Goal: Task Accomplishment & Management: Manage account settings

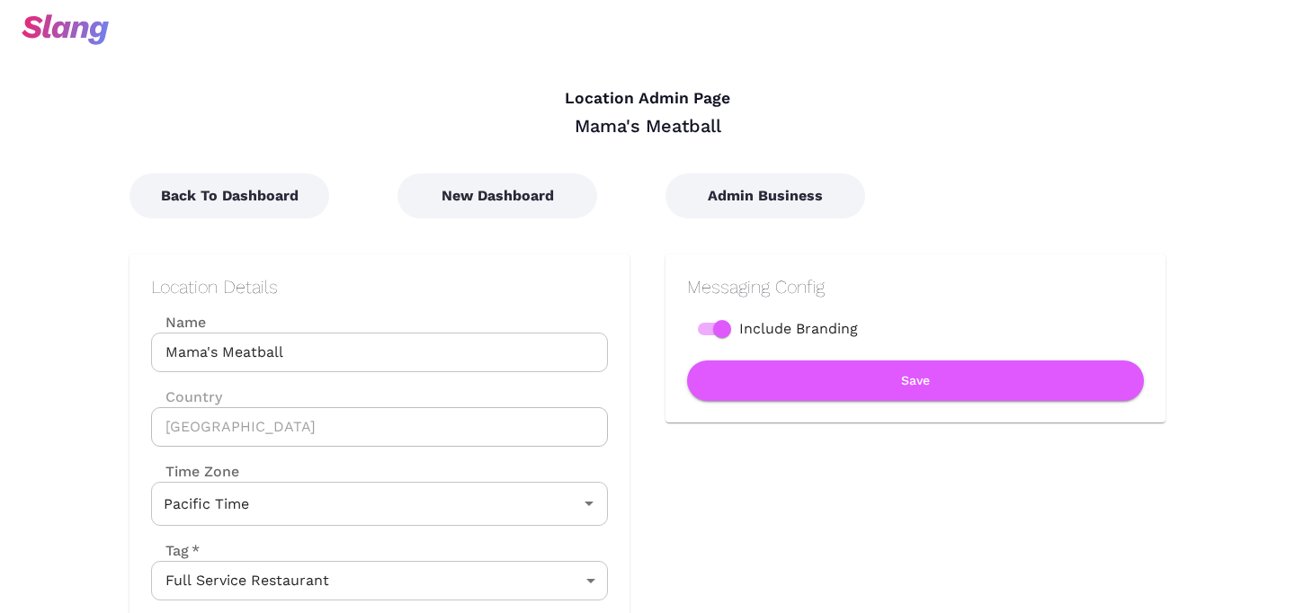
scroll to position [333, 0]
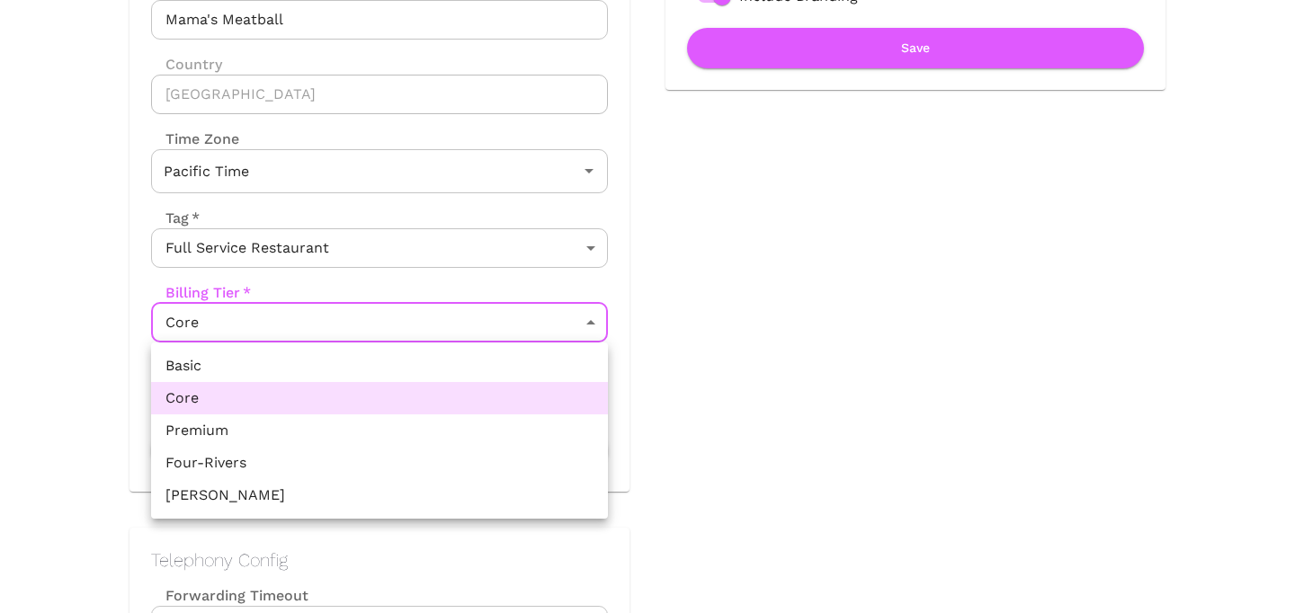
click at [332, 440] on li "Premium" at bounding box center [379, 431] width 457 height 32
type input "Premium"
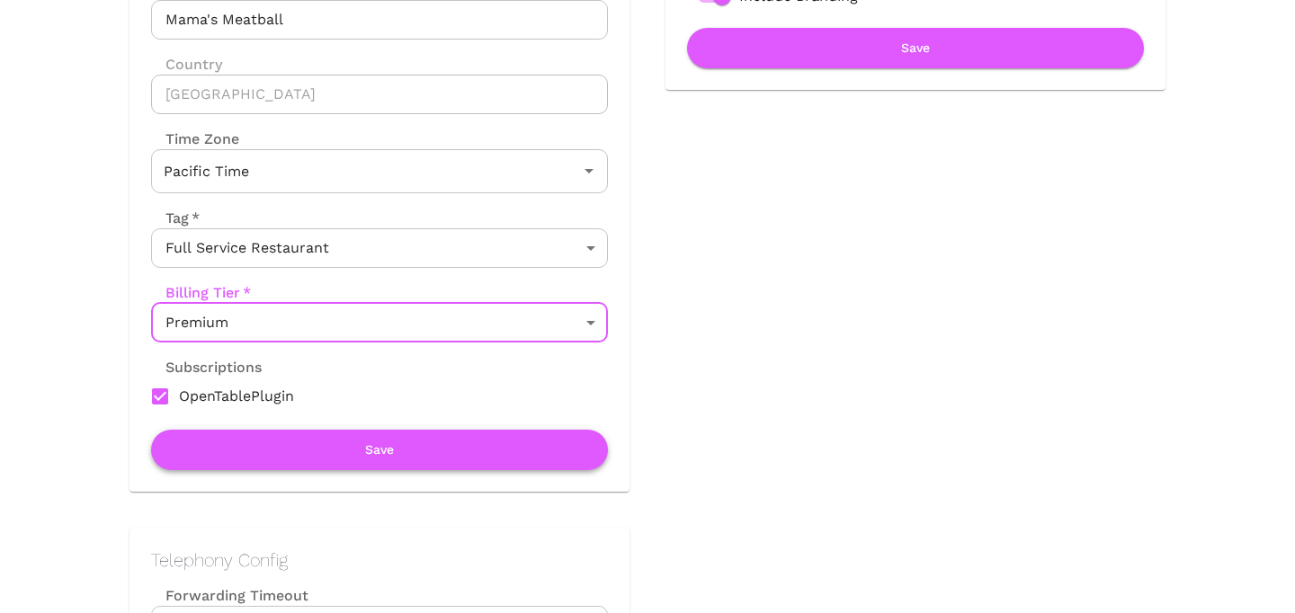
click at [346, 454] on button "Save" at bounding box center [379, 450] width 457 height 40
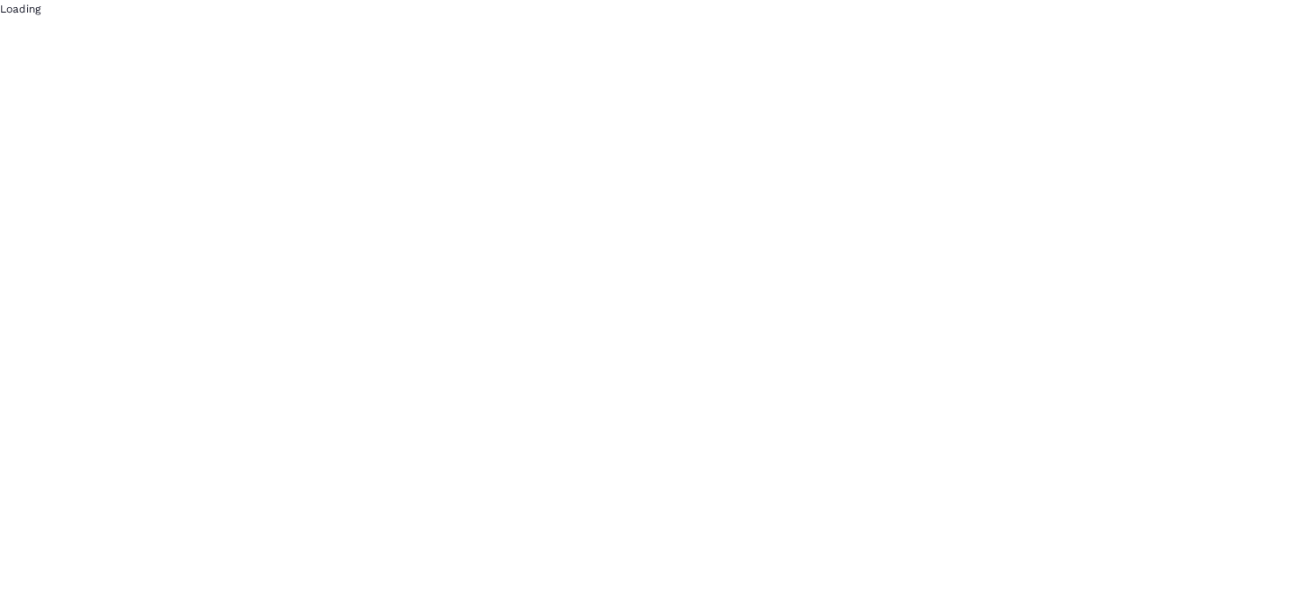
scroll to position [0, 0]
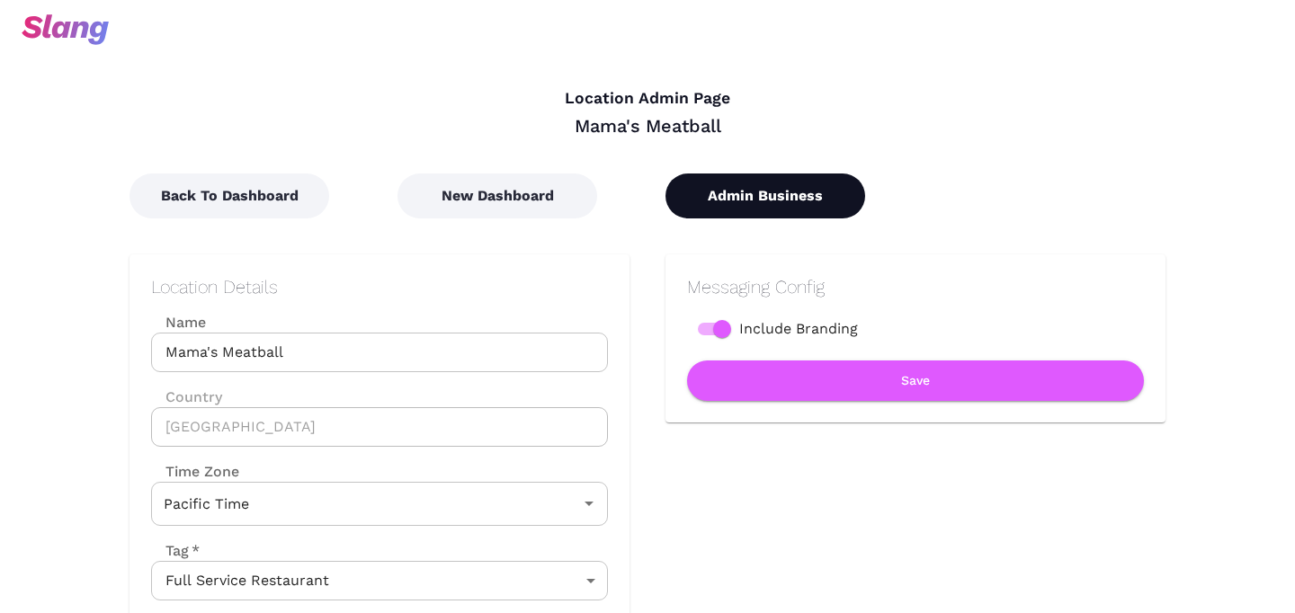
click at [790, 210] on button "Admin Business" at bounding box center [765, 196] width 200 height 45
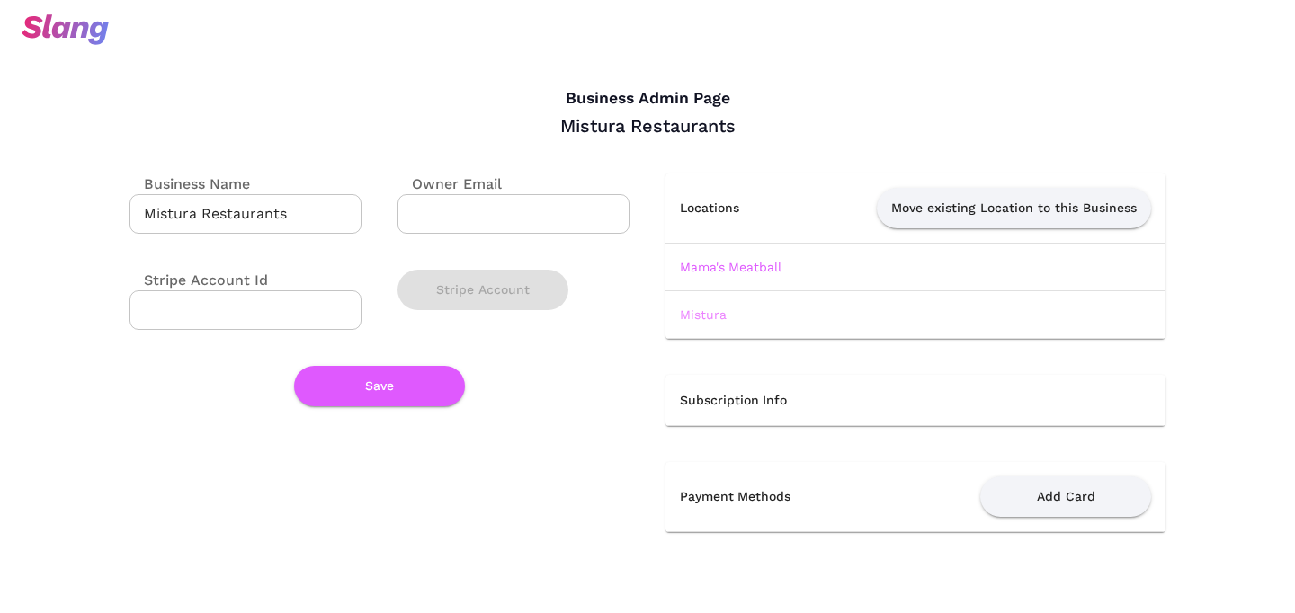
click at [704, 318] on link "Mistura" at bounding box center [703, 315] width 47 height 14
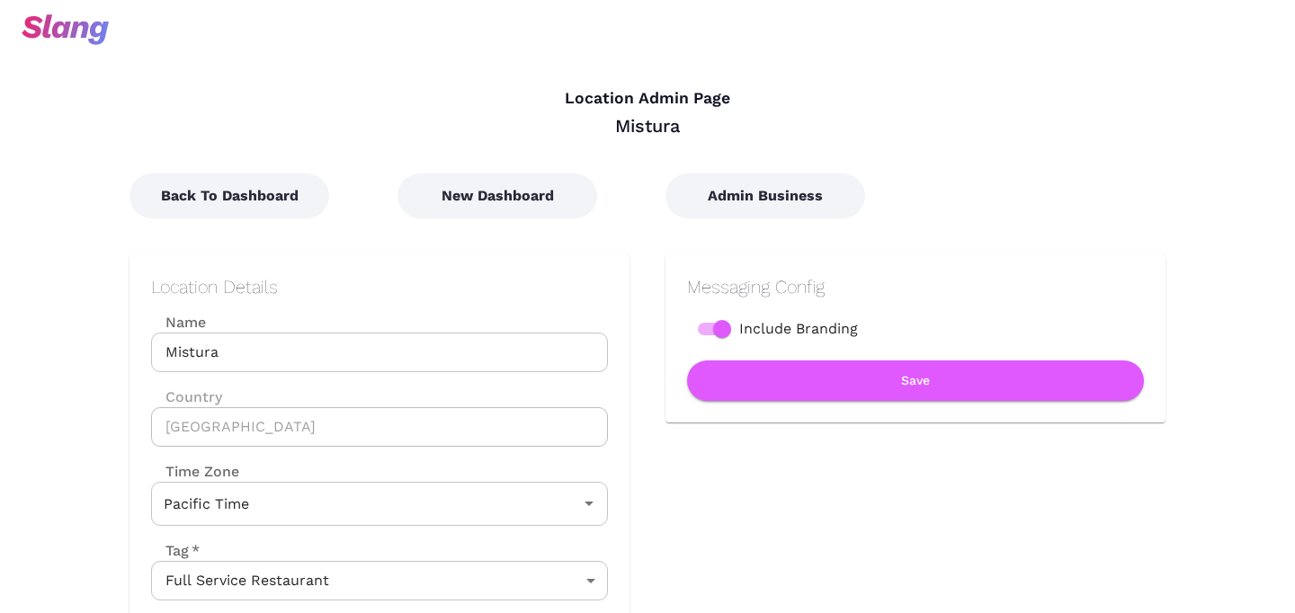
scroll to position [444, 0]
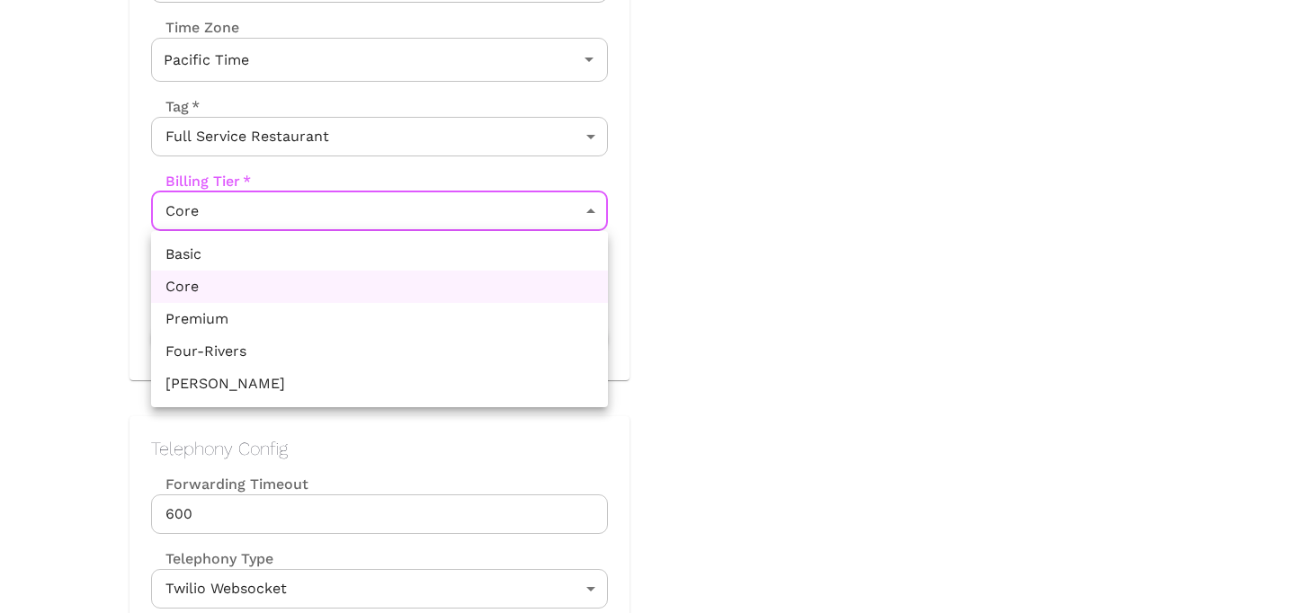
click at [398, 308] on li "Premium" at bounding box center [379, 319] width 457 height 32
type input "Premium"
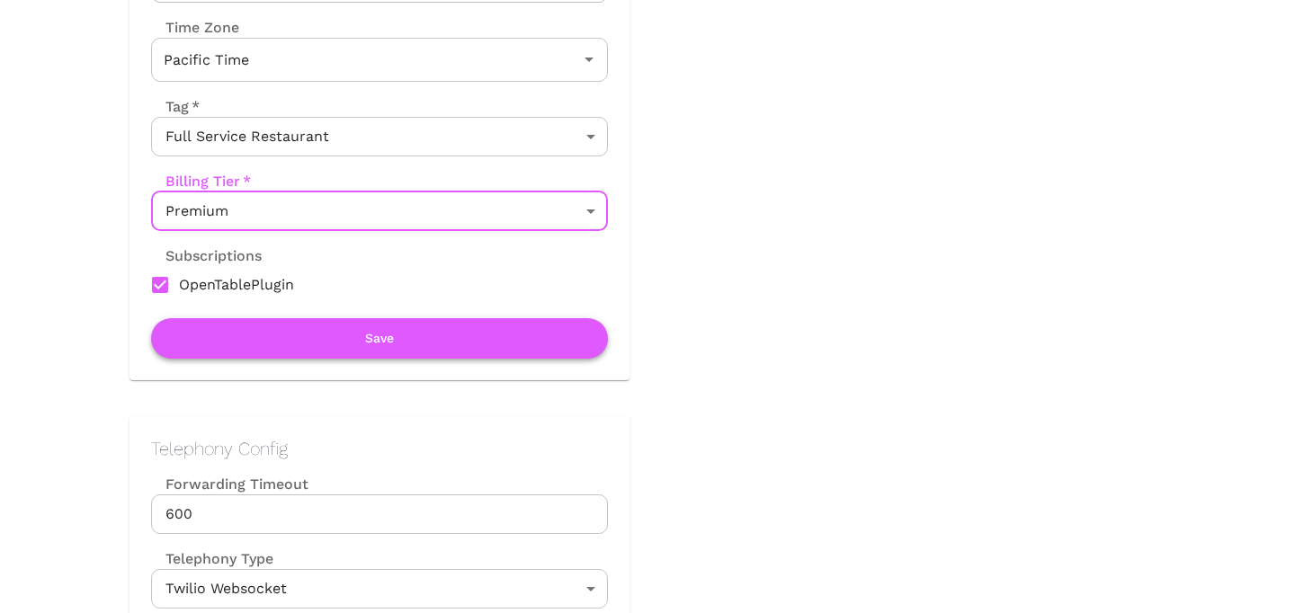
click at [406, 332] on button "Save" at bounding box center [379, 338] width 457 height 40
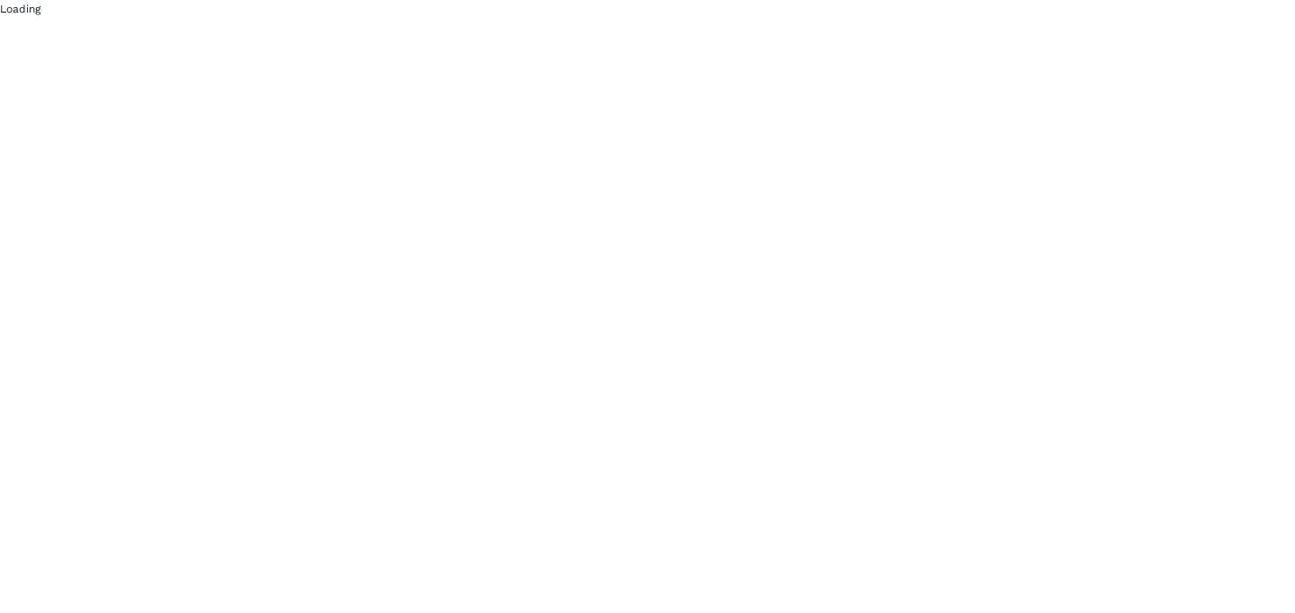
scroll to position [0, 0]
